Goal: Task Accomplishment & Management: Manage account settings

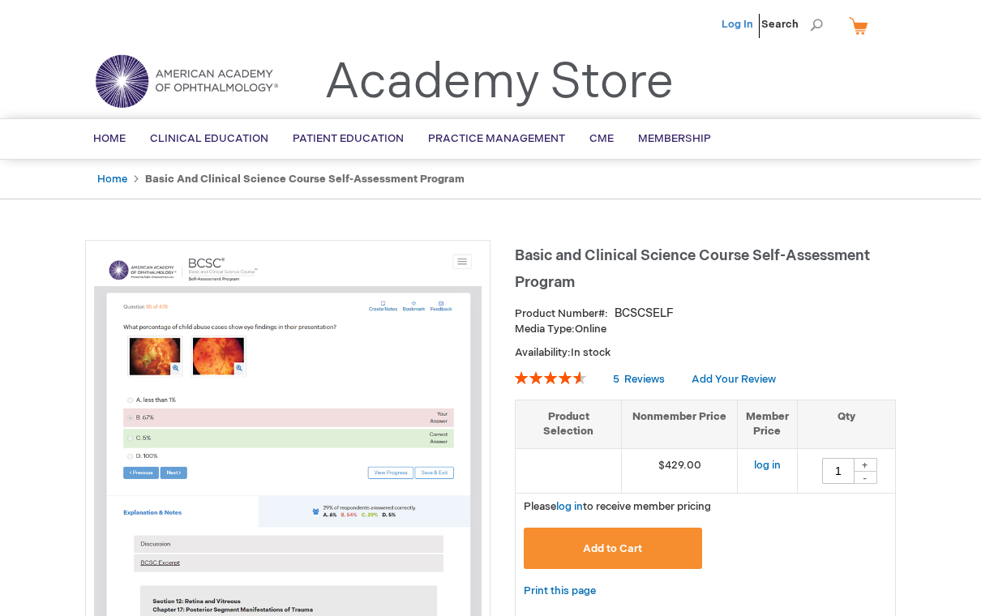
click at [737, 23] on link "Log In" at bounding box center [738, 24] width 32 height 13
click at [669, 26] on span "Cole Goodman" at bounding box center [657, 24] width 90 height 13
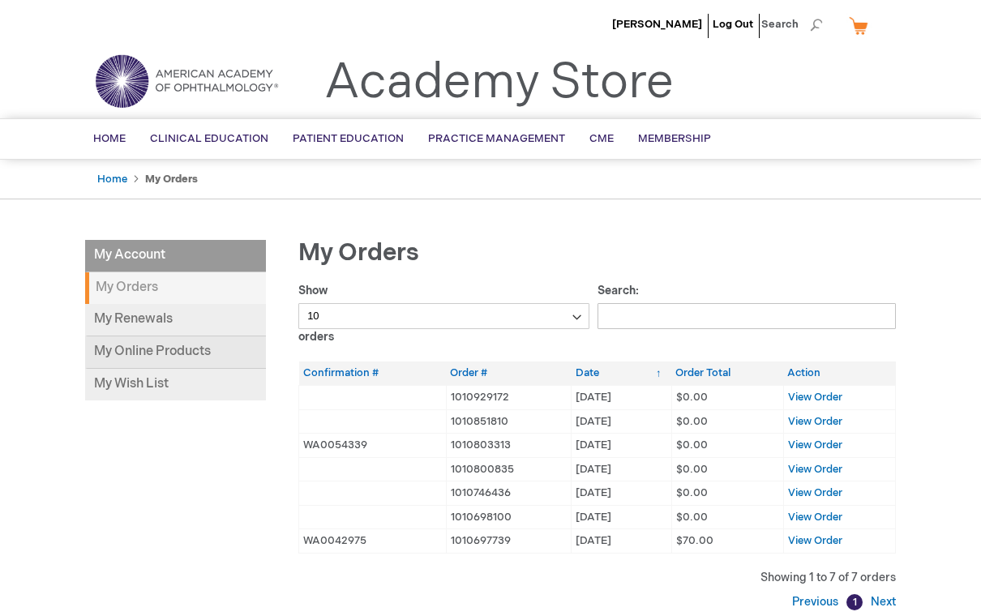
click at [193, 354] on link "My Online Products" at bounding box center [175, 353] width 181 height 32
